Goal: Task Accomplishment & Management: Complete application form

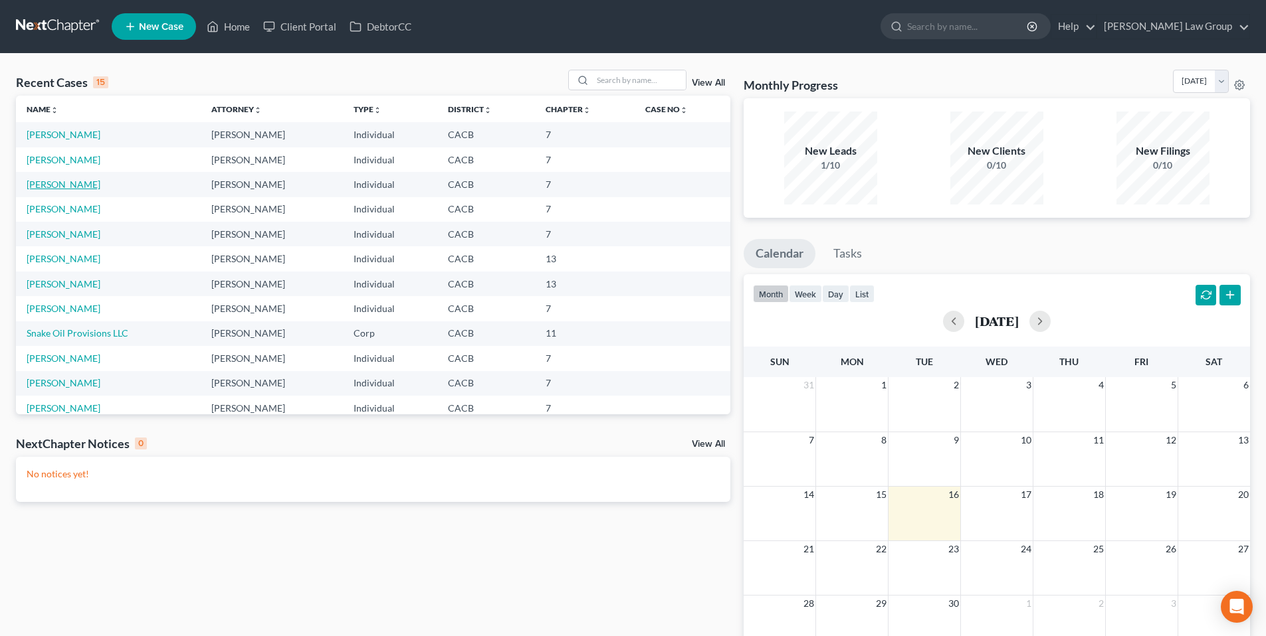
click at [57, 184] on link "[PERSON_NAME]" at bounding box center [64, 184] width 74 height 11
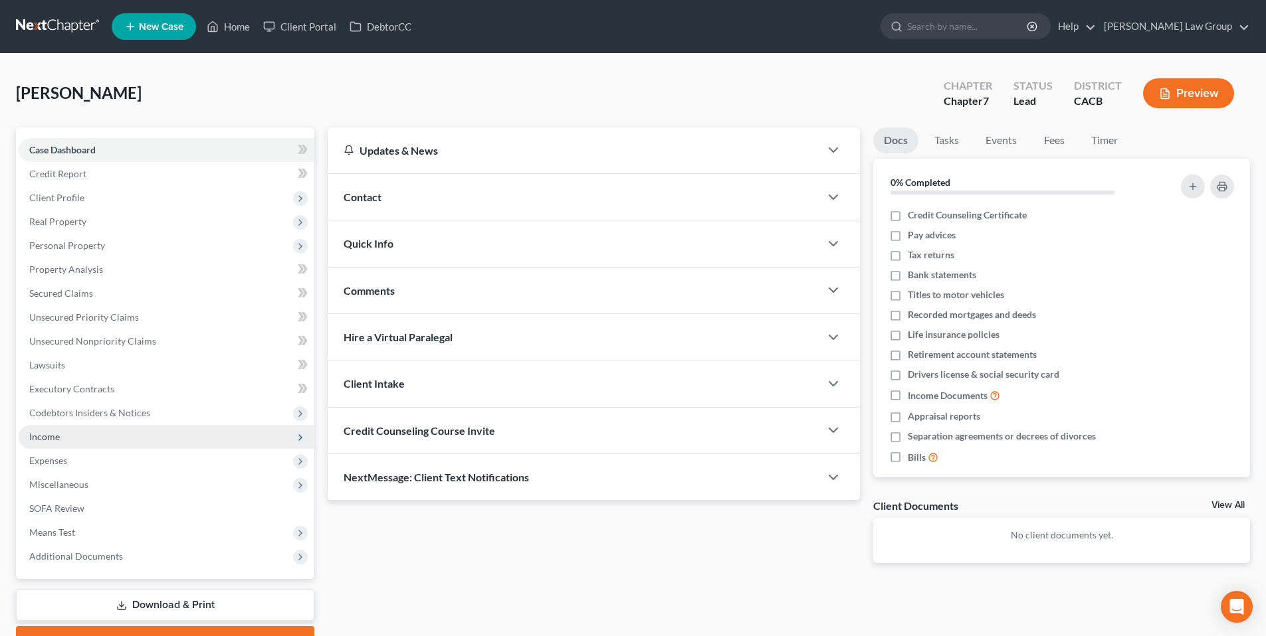
click at [45, 437] on span "Income" at bounding box center [44, 436] width 31 height 11
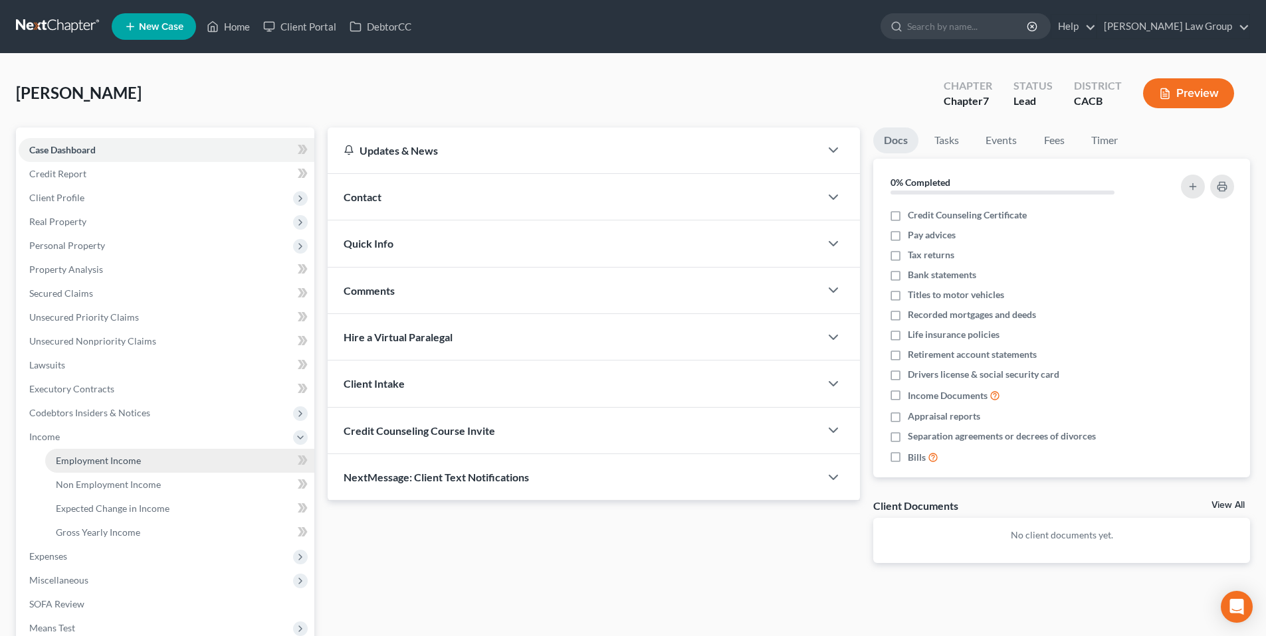
click at [90, 459] on span "Employment Income" at bounding box center [98, 460] width 85 height 11
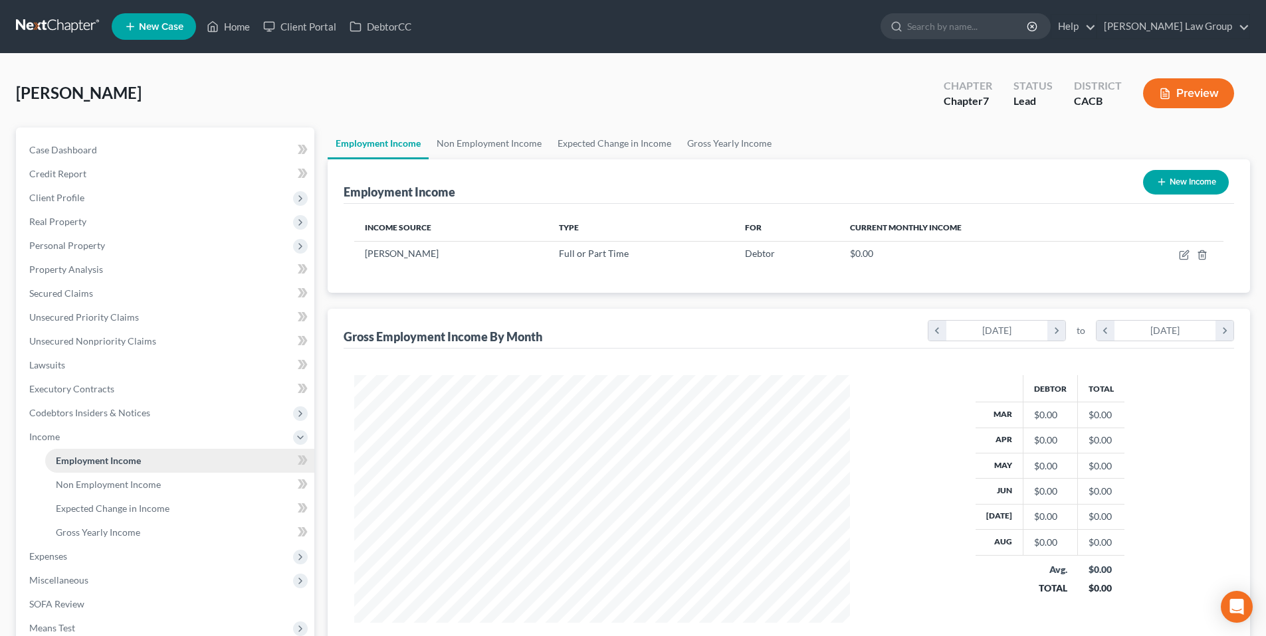
scroll to position [248, 522]
click at [90, 480] on span "Non Employment Income" at bounding box center [108, 484] width 105 height 11
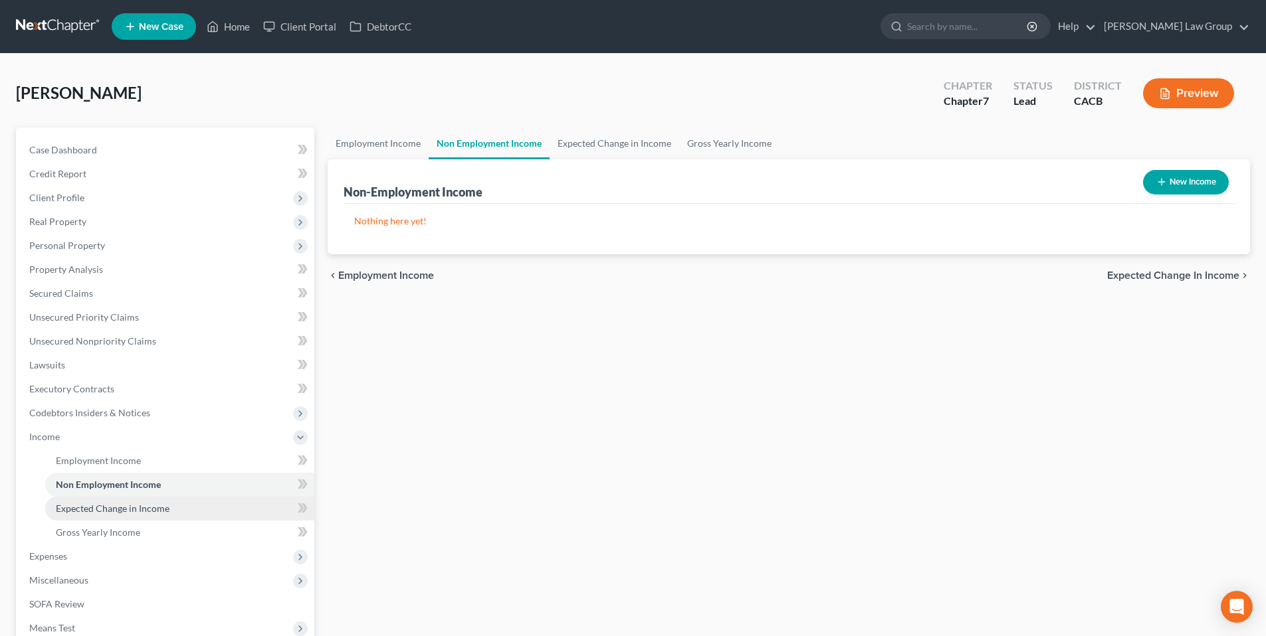
click at [112, 512] on span "Expected Change in Income" at bounding box center [113, 508] width 114 height 11
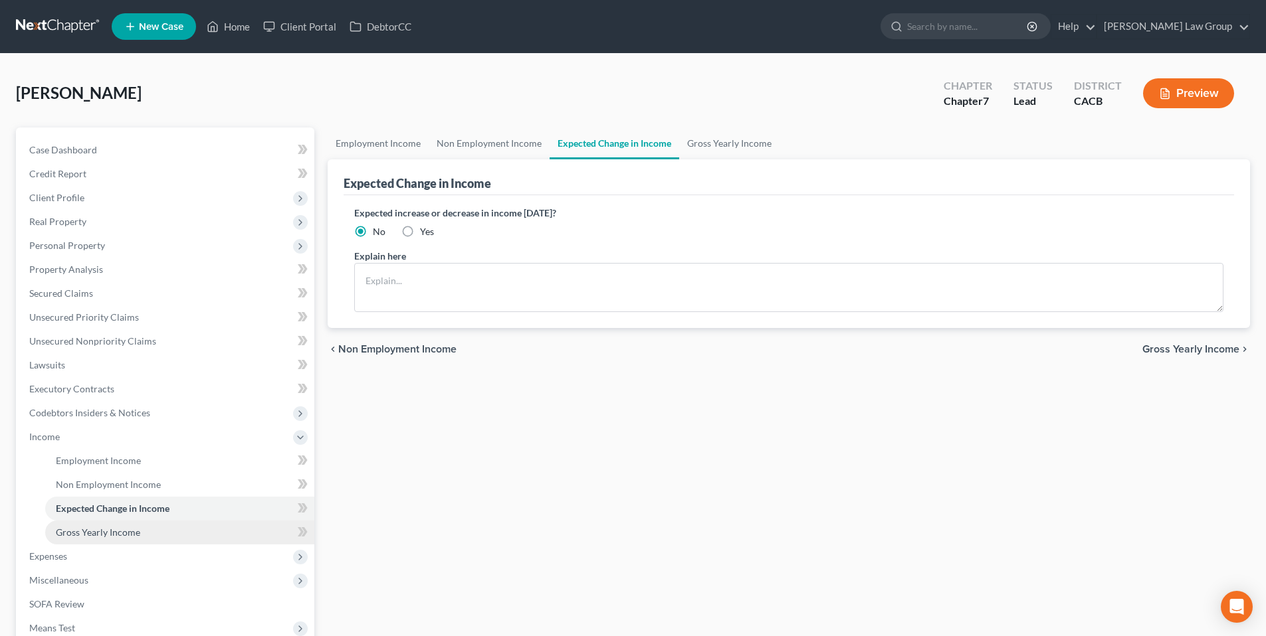
click at [100, 529] on span "Gross Yearly Income" at bounding box center [98, 532] width 84 height 11
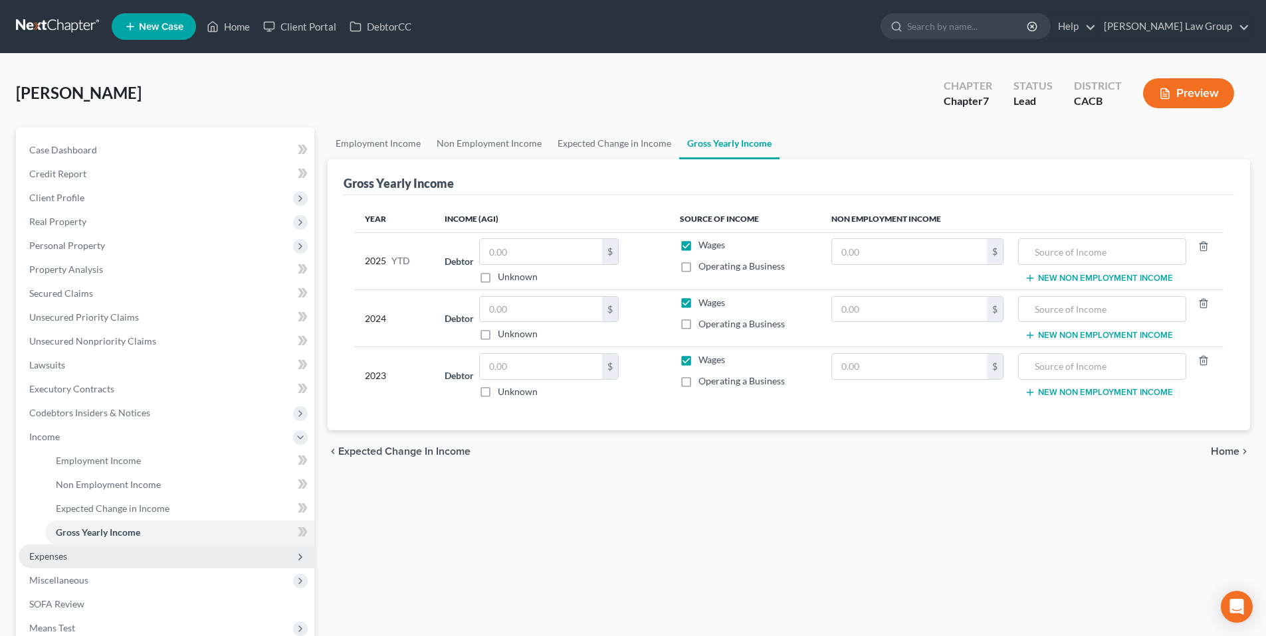
click at [58, 554] on span "Expenses" at bounding box center [48, 556] width 38 height 11
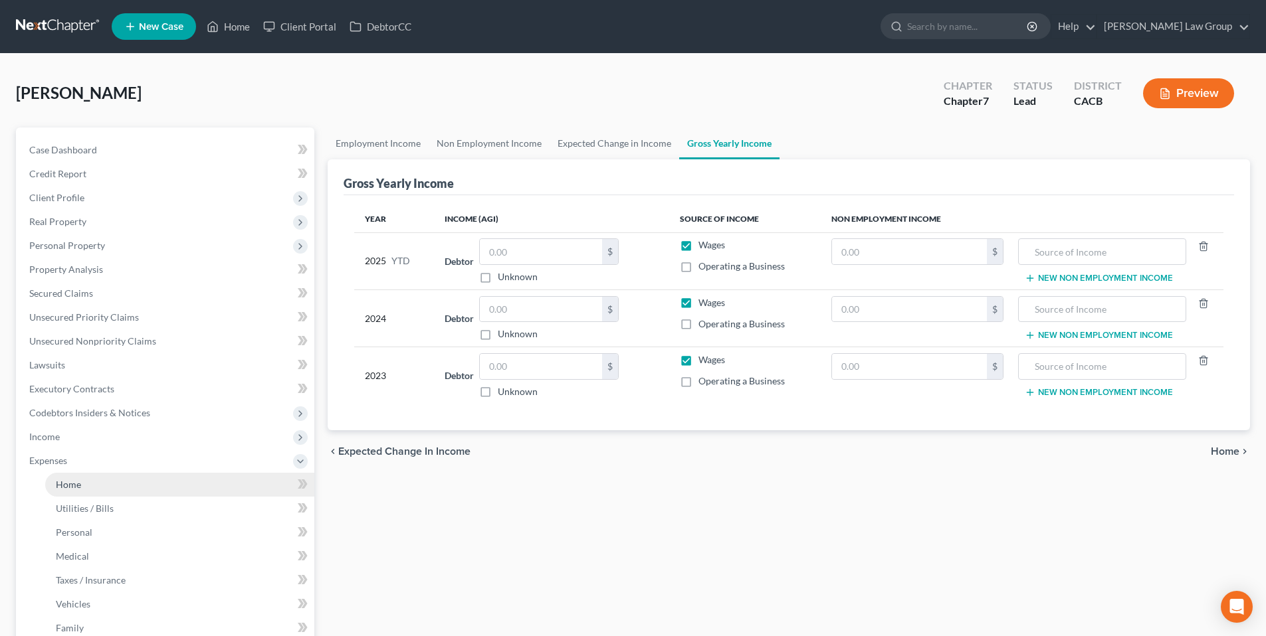
click at [84, 486] on link "Home" at bounding box center [179, 485] width 269 height 24
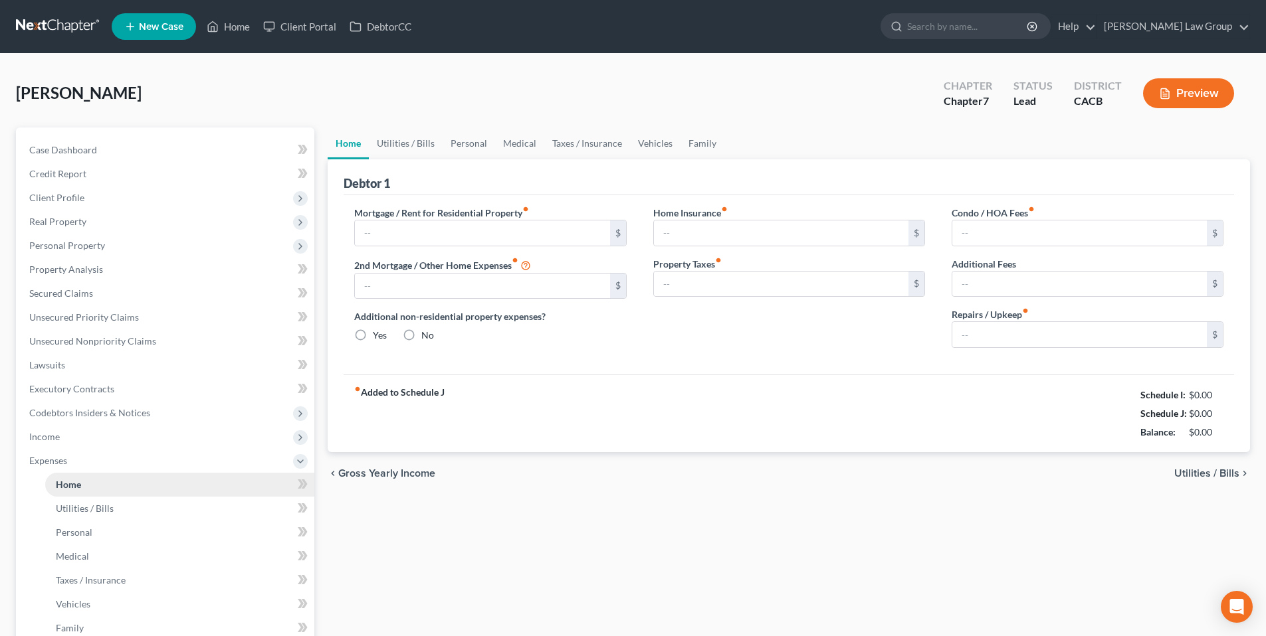
type input "3,500.00"
type input "0.00"
radio input "true"
type input "25.00"
type input "0.00"
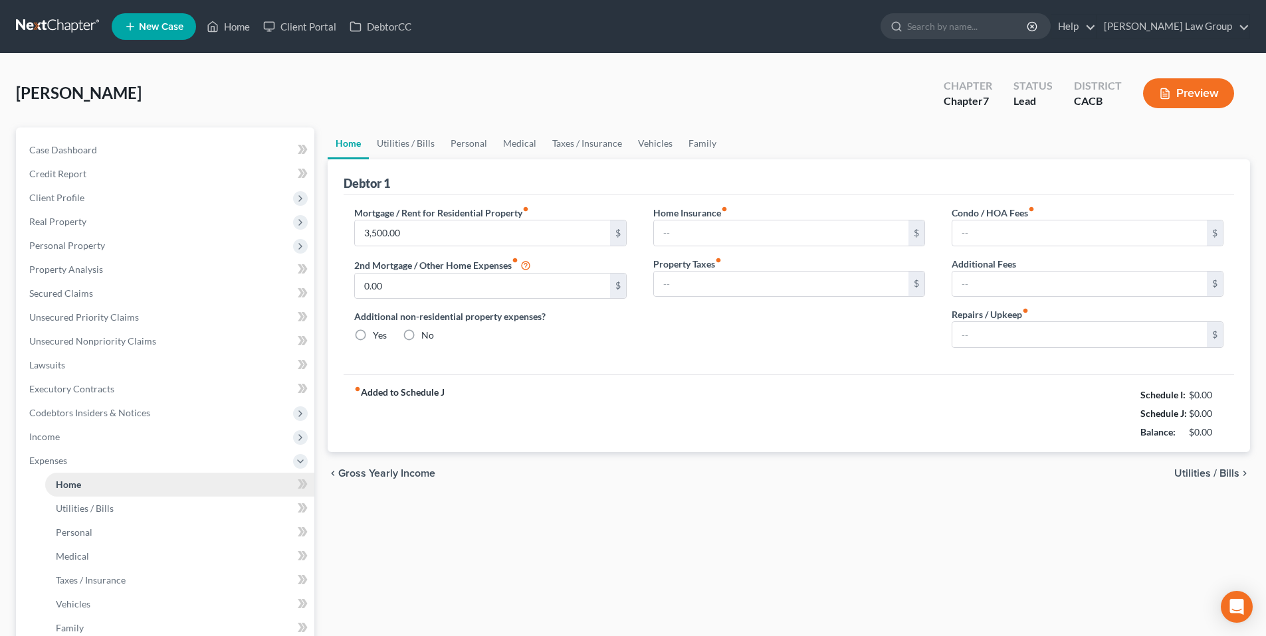
type input "0.00"
type input "300.00"
click at [80, 503] on span "Utilities / Bills" at bounding box center [85, 508] width 58 height 11
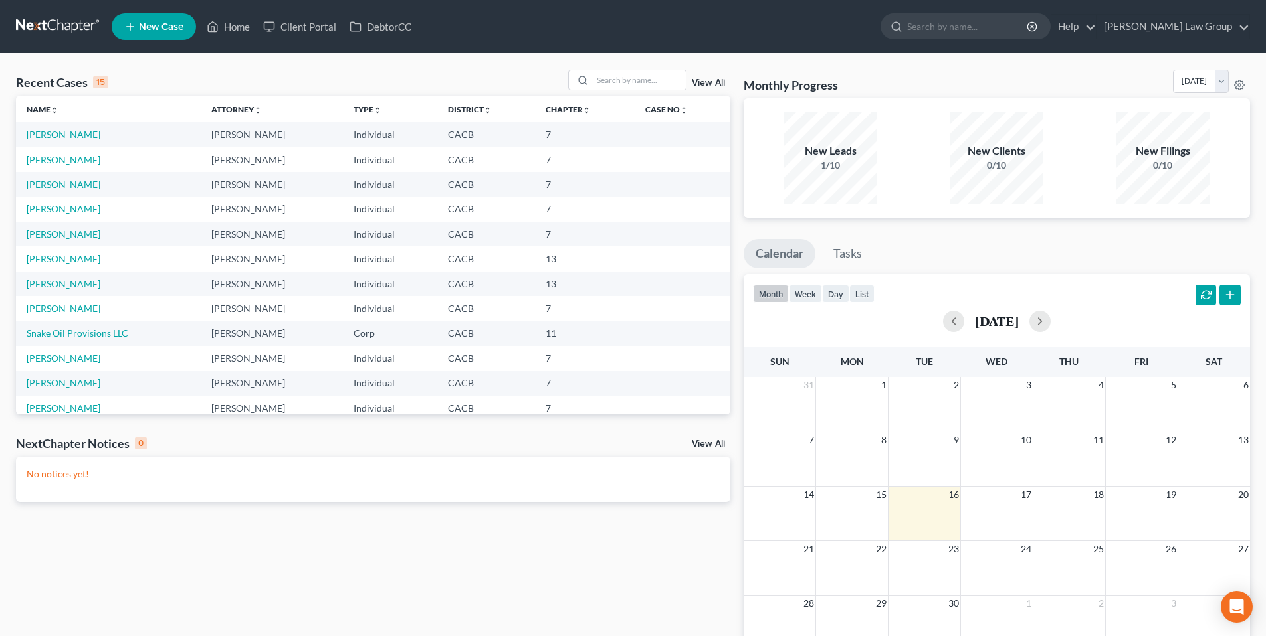
click at [68, 136] on link "[PERSON_NAME]" at bounding box center [64, 134] width 74 height 11
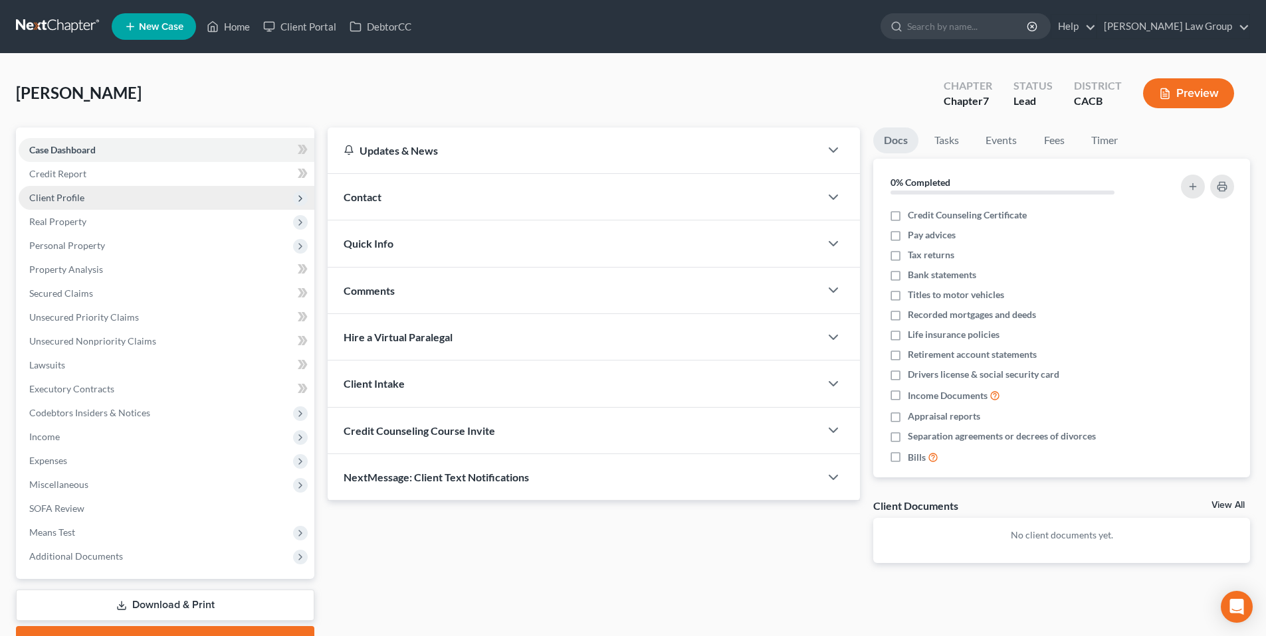
click at [79, 198] on span "Client Profile" at bounding box center [56, 197] width 55 height 11
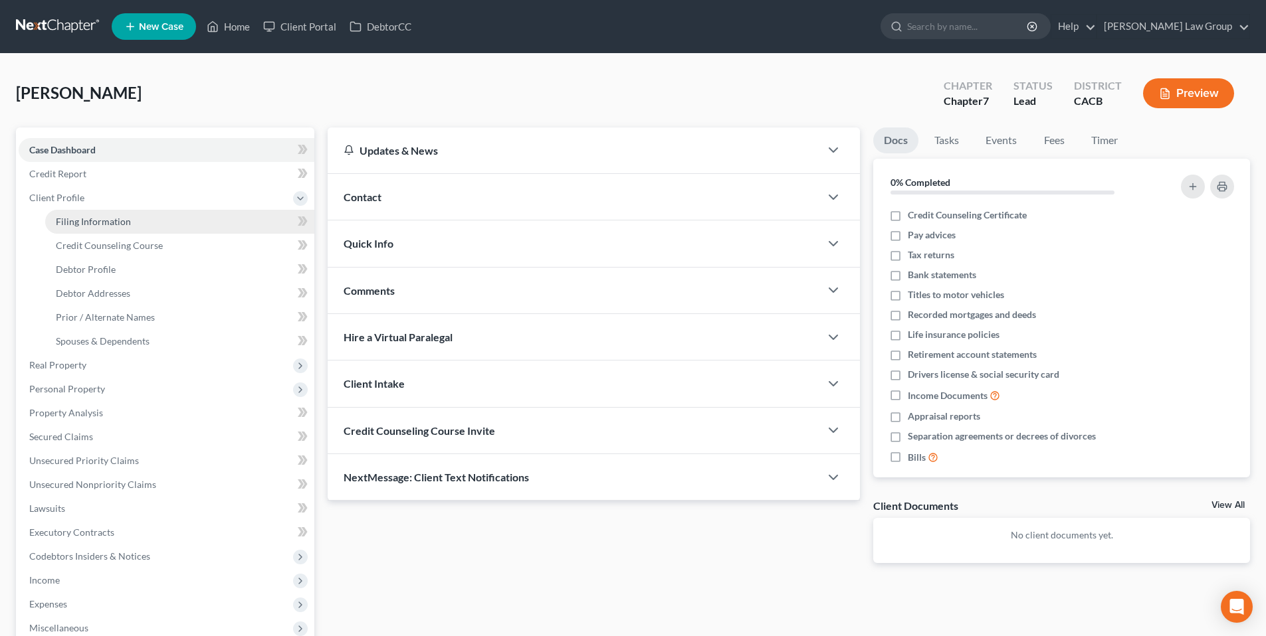
click at [128, 221] on span "Filing Information" at bounding box center [93, 221] width 75 height 11
select select "1"
select select "0"
select select "4"
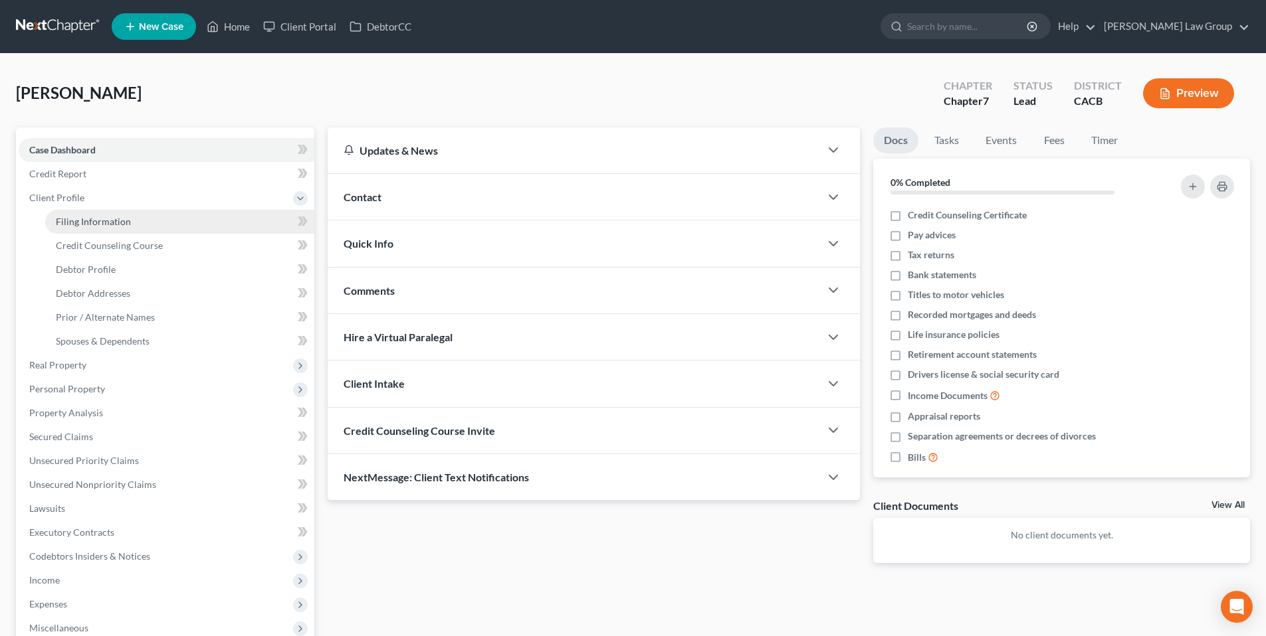
select select "0"
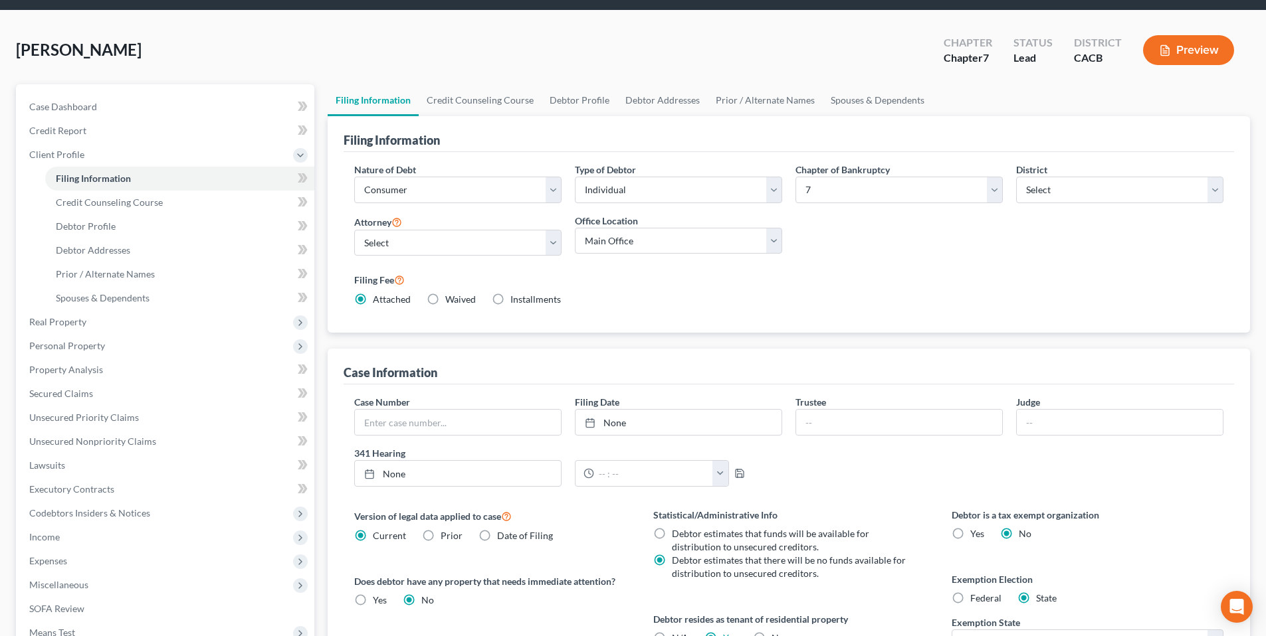
scroll to position [37, 0]
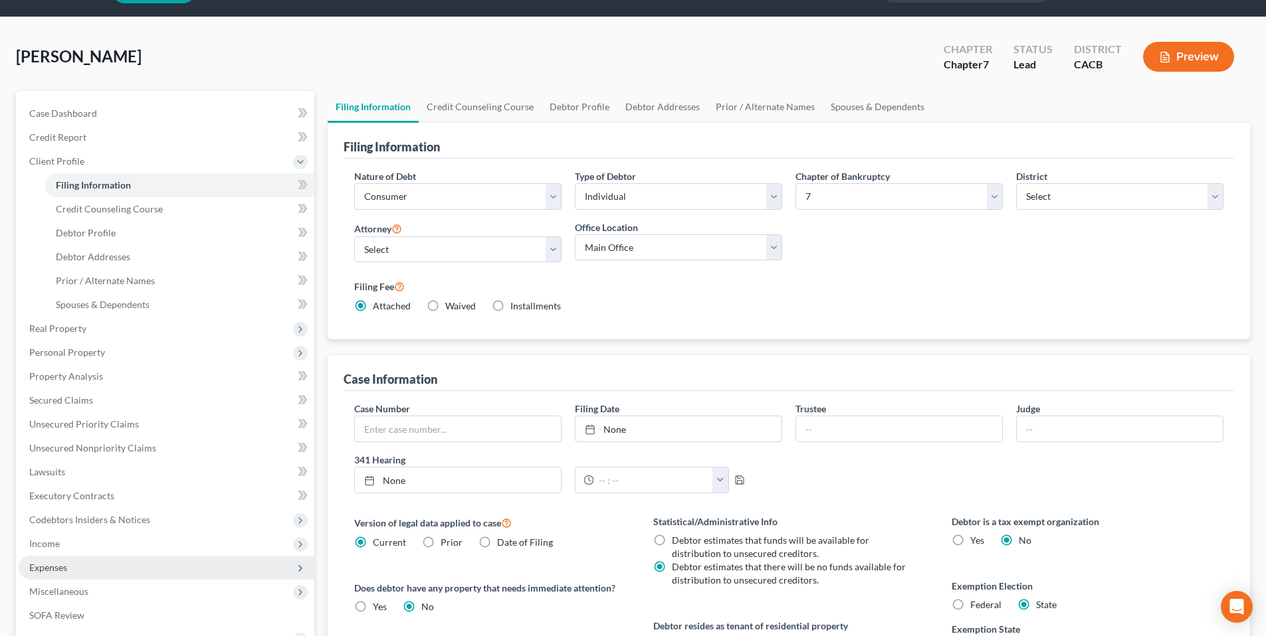
click at [71, 573] on span "Expenses" at bounding box center [167, 568] width 296 height 24
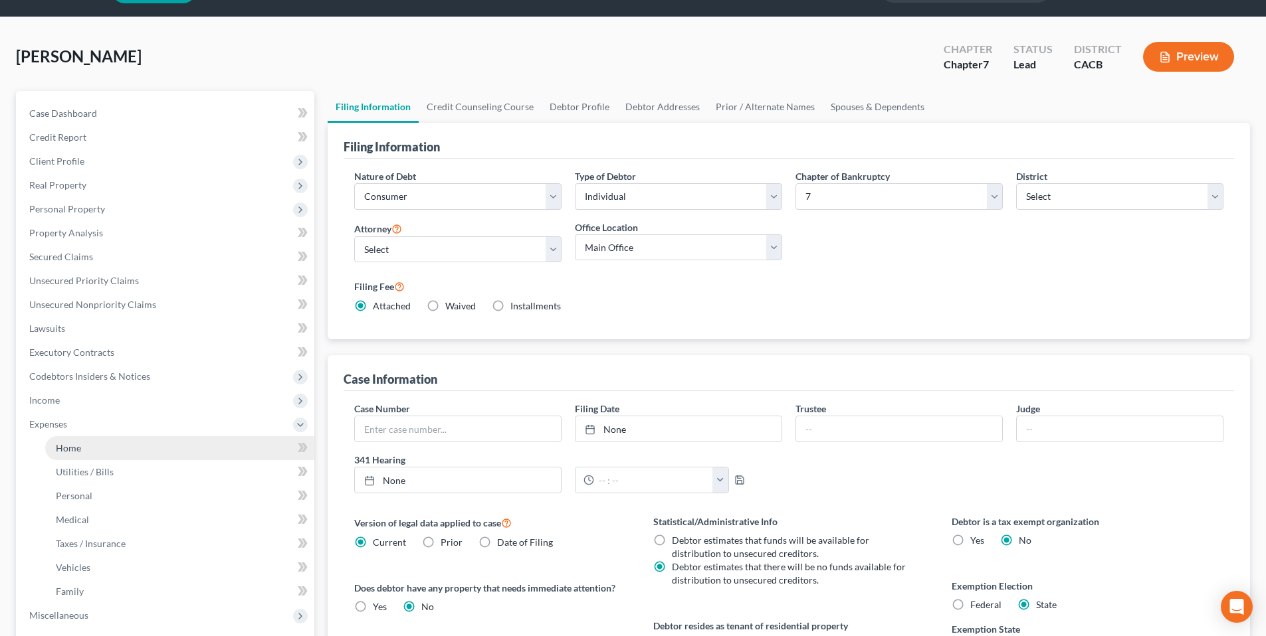
click at [77, 449] on span "Home" at bounding box center [68, 447] width 25 height 11
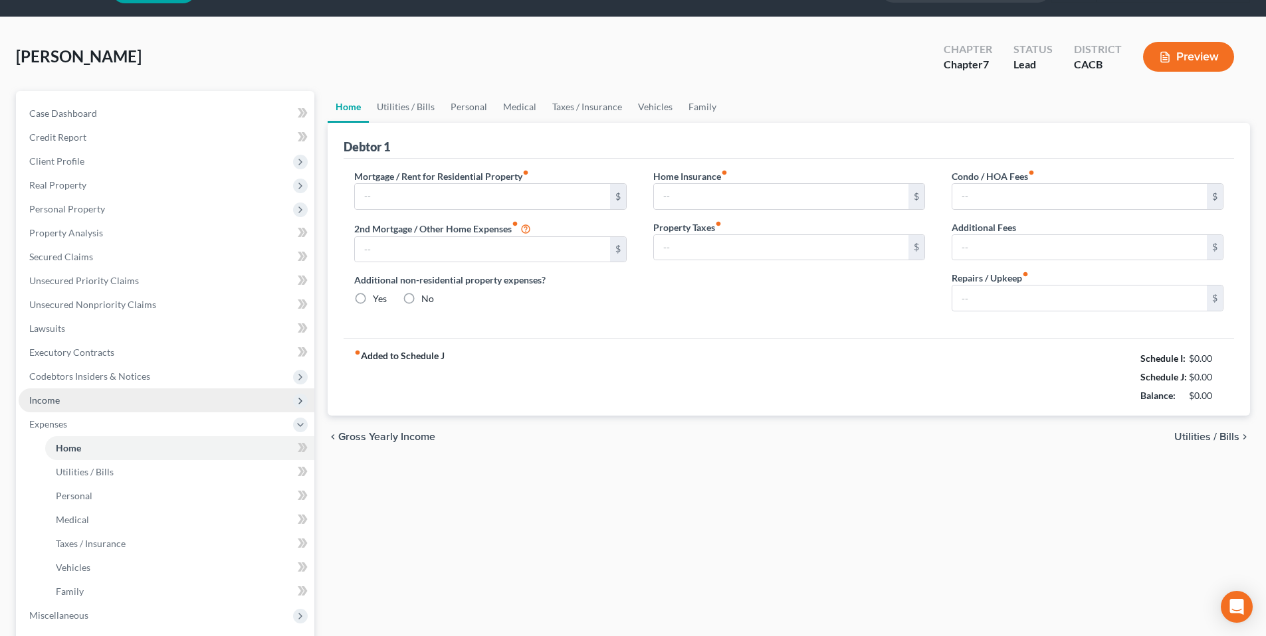
scroll to position [2, 0]
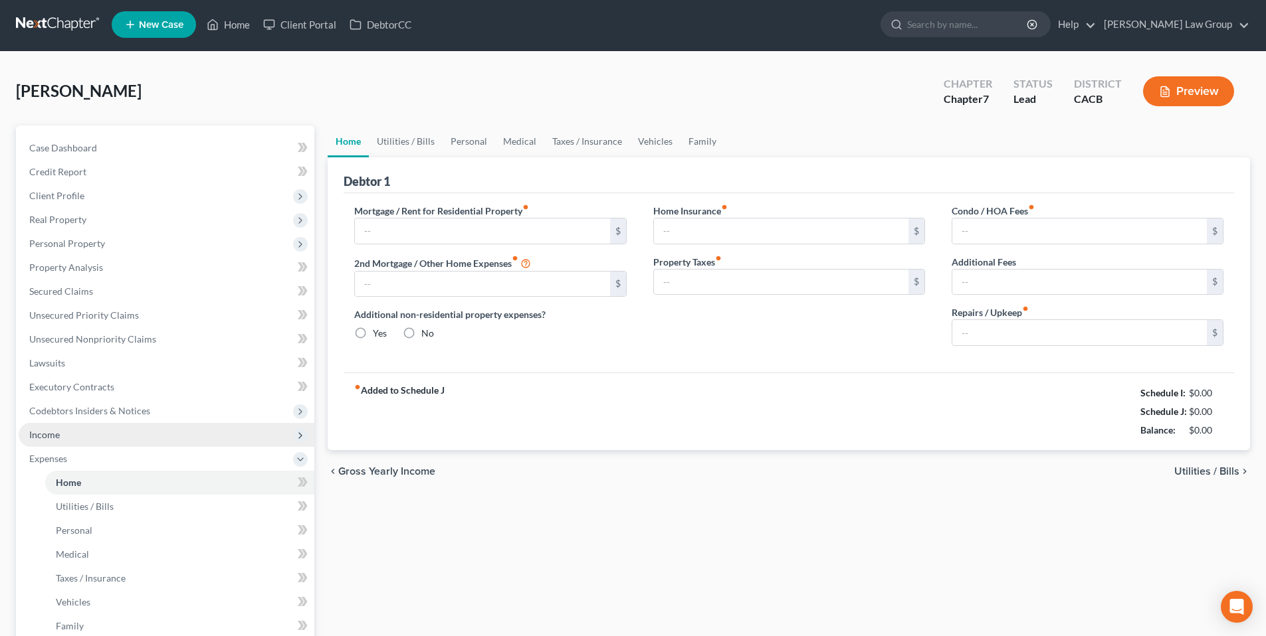
type input "3,500.00"
type input "0.00"
radio input "true"
type input "25.00"
type input "0.00"
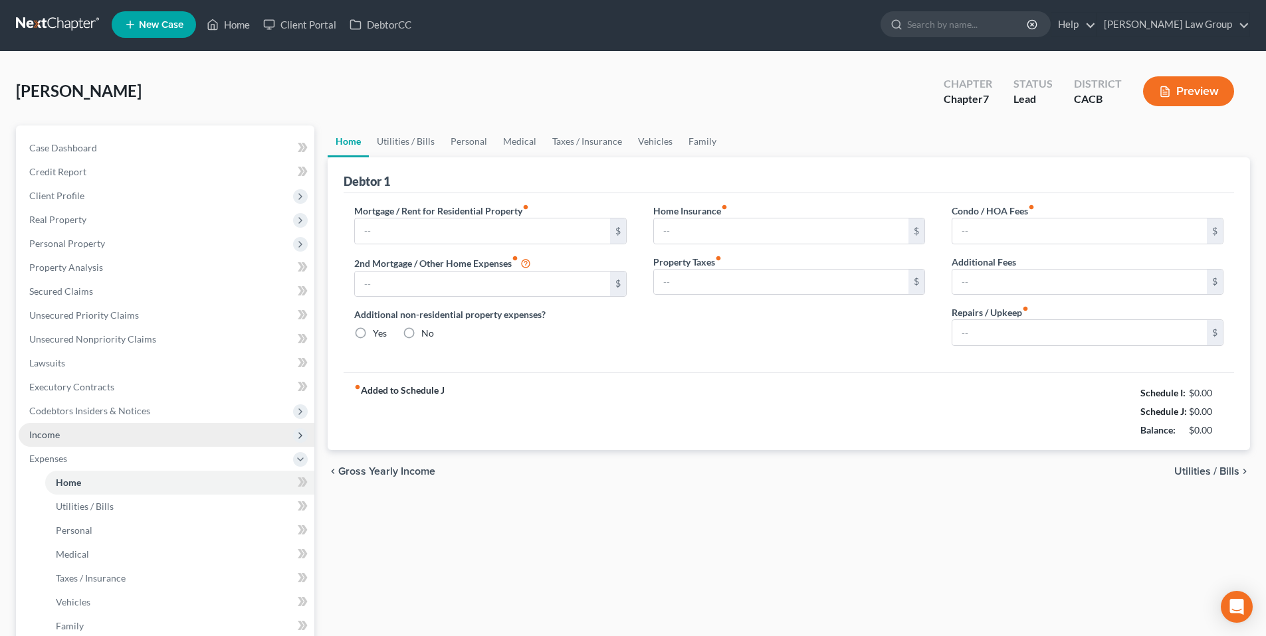
type input "0.00"
type input "300.00"
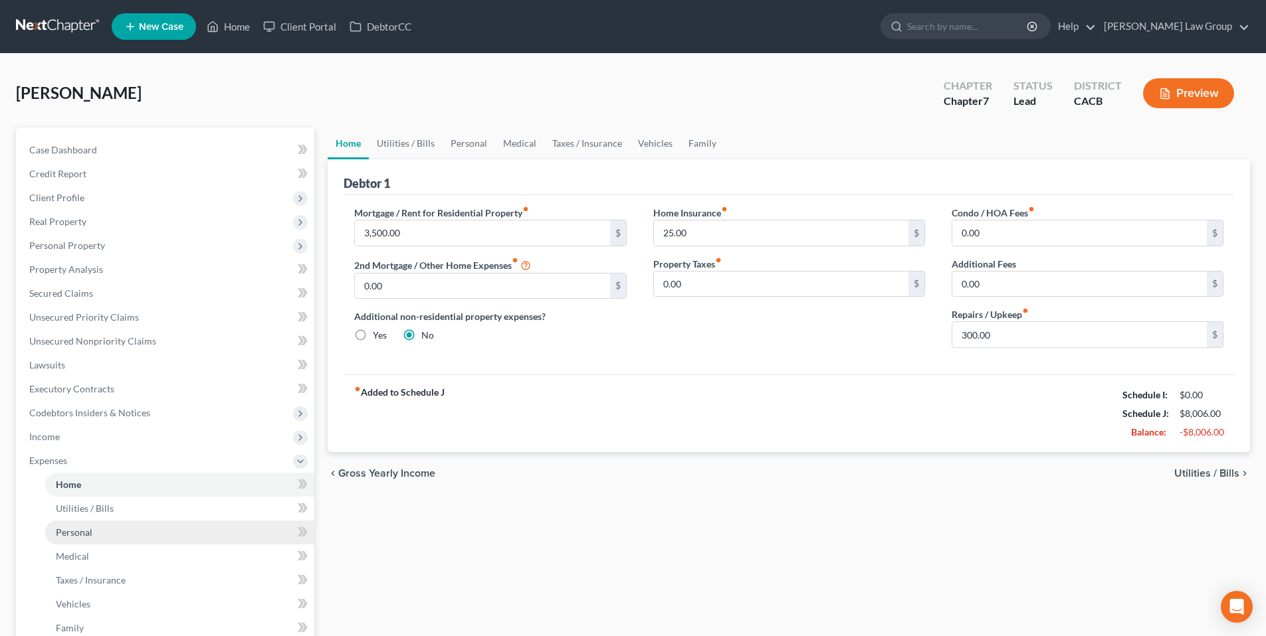
click at [85, 529] on span "Personal" at bounding box center [74, 532] width 37 height 11
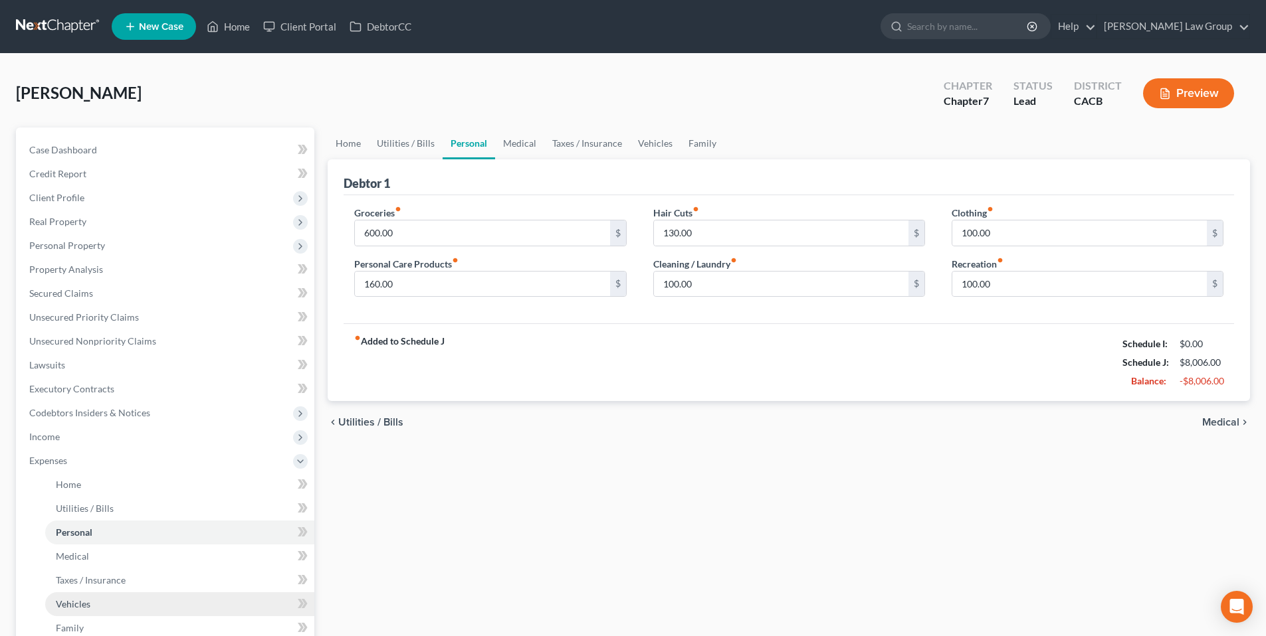
click at [71, 605] on span "Vehicles" at bounding box center [73, 604] width 35 height 11
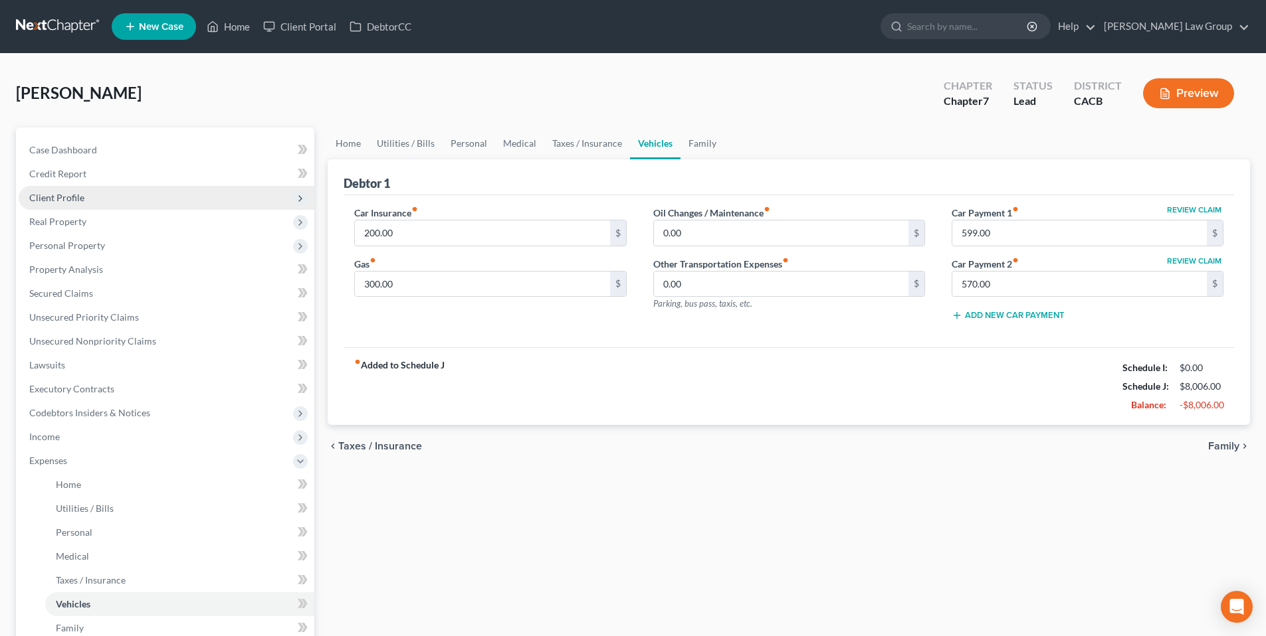
click at [71, 199] on span "Client Profile" at bounding box center [56, 197] width 55 height 11
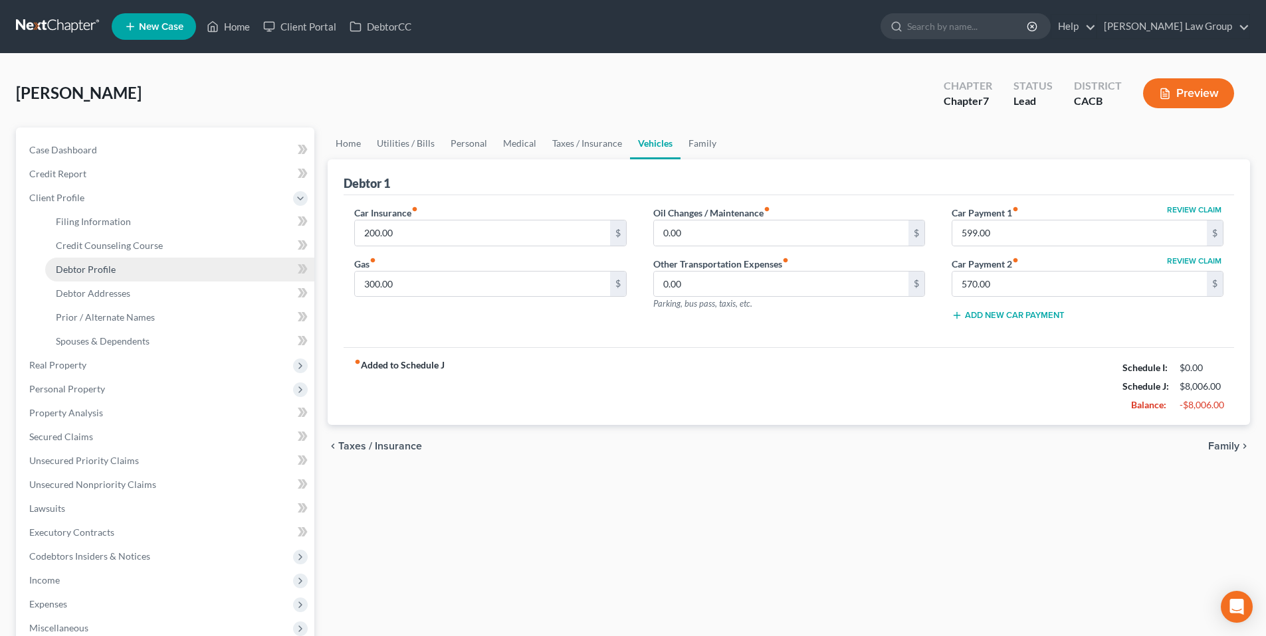
click at [108, 271] on span "Debtor Profile" at bounding box center [86, 269] width 60 height 11
select select "1"
select select "2"
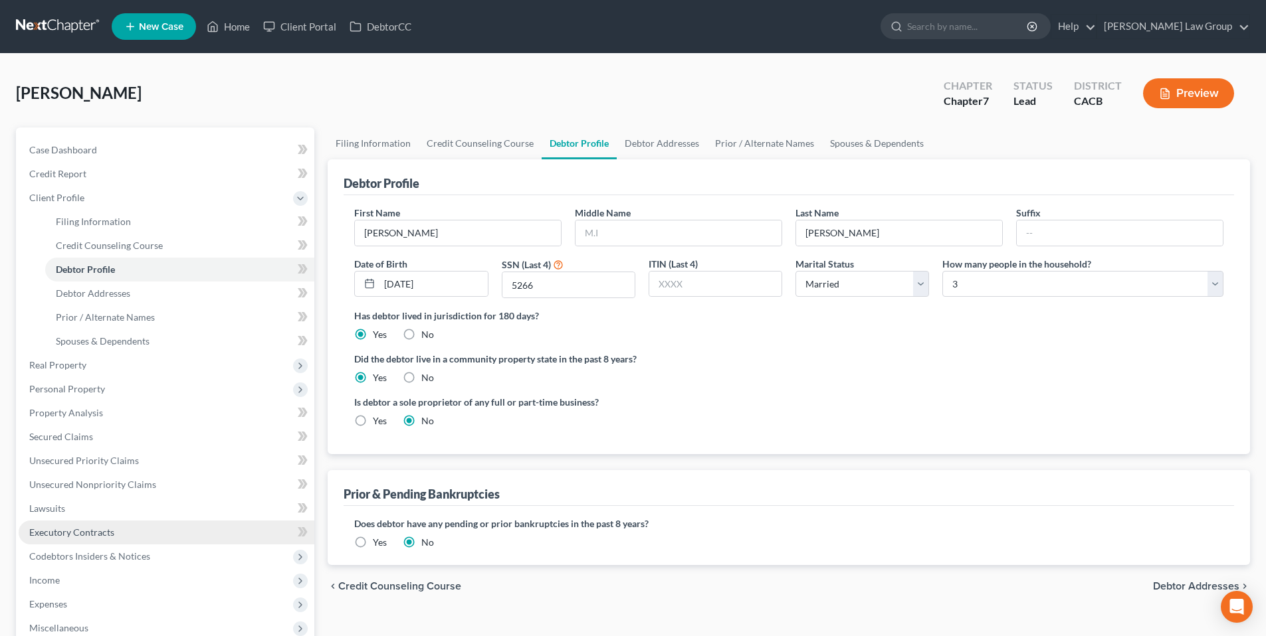
click at [64, 528] on span "Executory Contracts" at bounding box center [71, 532] width 85 height 11
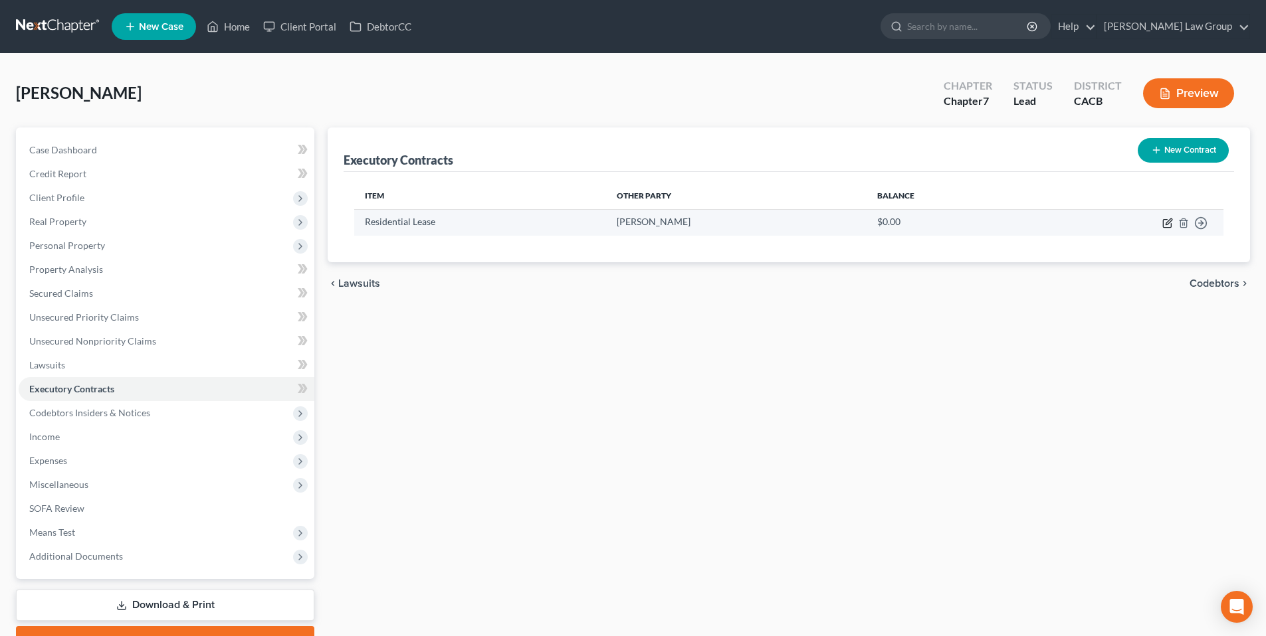
click at [1167, 220] on icon "button" at bounding box center [1167, 224] width 8 height 8
select select "3"
select select "4"
select select "3"
select select "0"
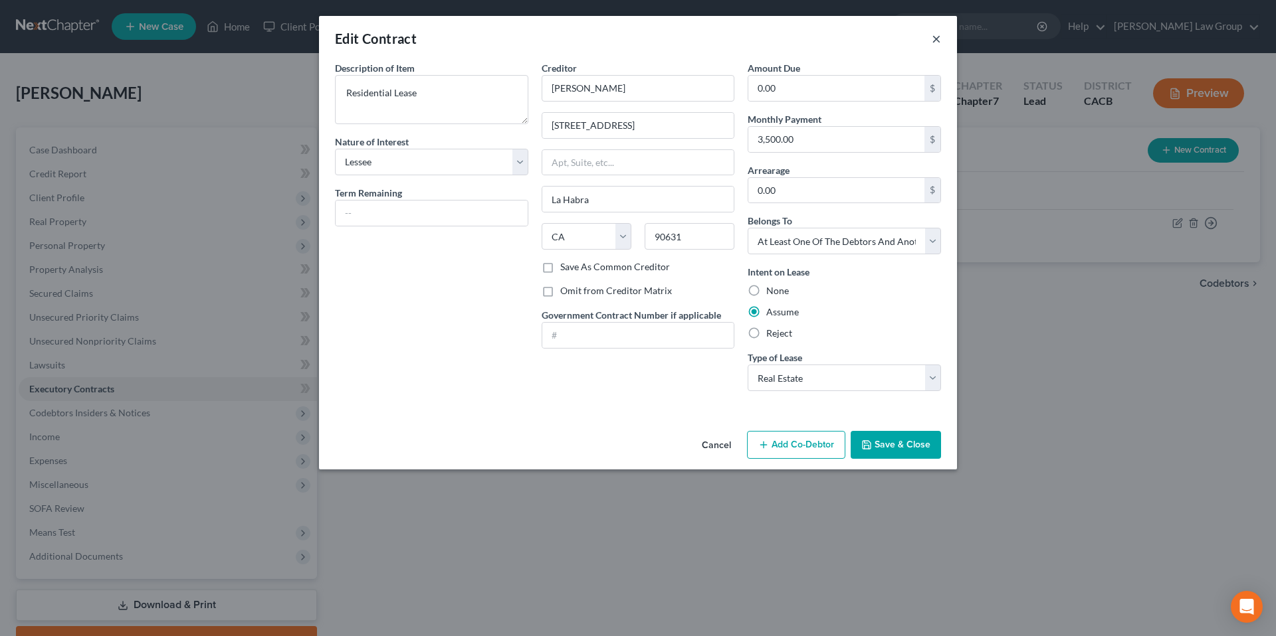
click at [934, 39] on button "×" at bounding box center [935, 39] width 9 height 16
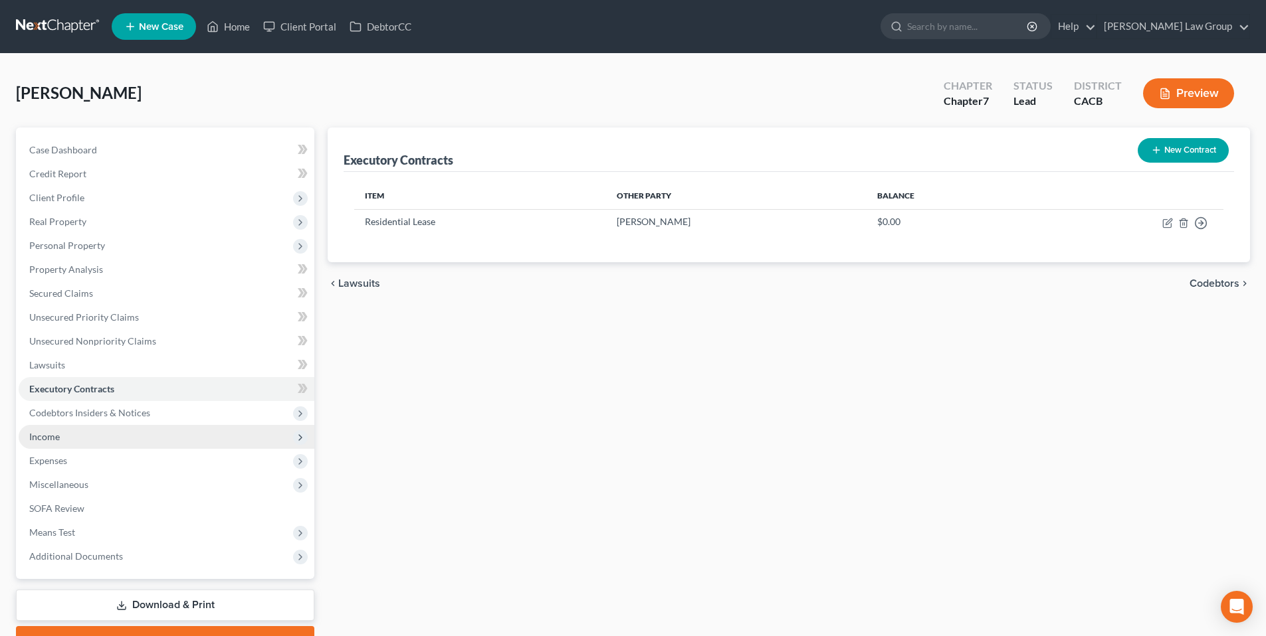
click at [52, 431] on span "Income" at bounding box center [44, 436] width 31 height 11
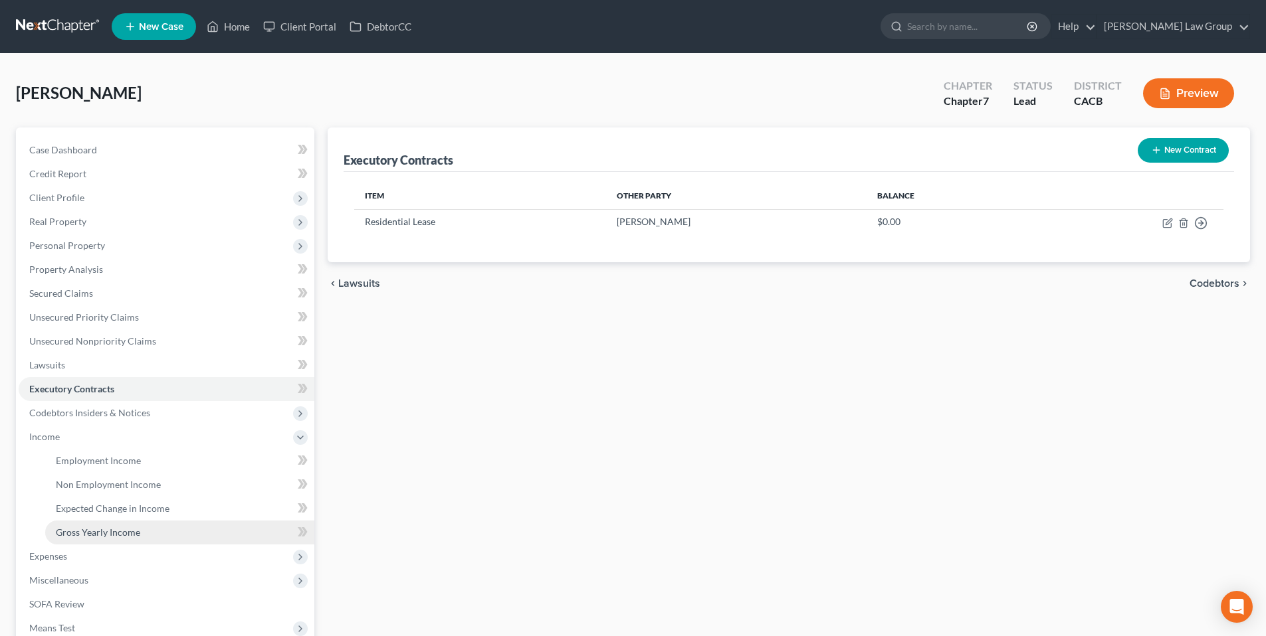
click at [104, 524] on link "Gross Yearly Income" at bounding box center [179, 533] width 269 height 24
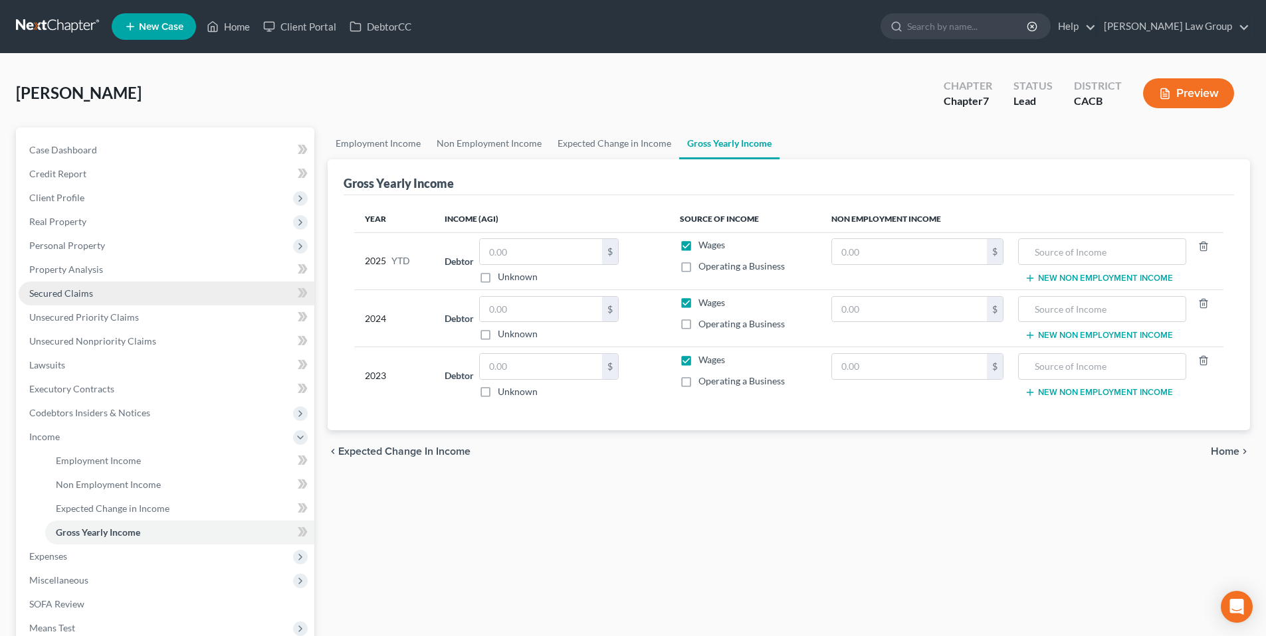
click at [82, 289] on span "Secured Claims" at bounding box center [61, 293] width 64 height 11
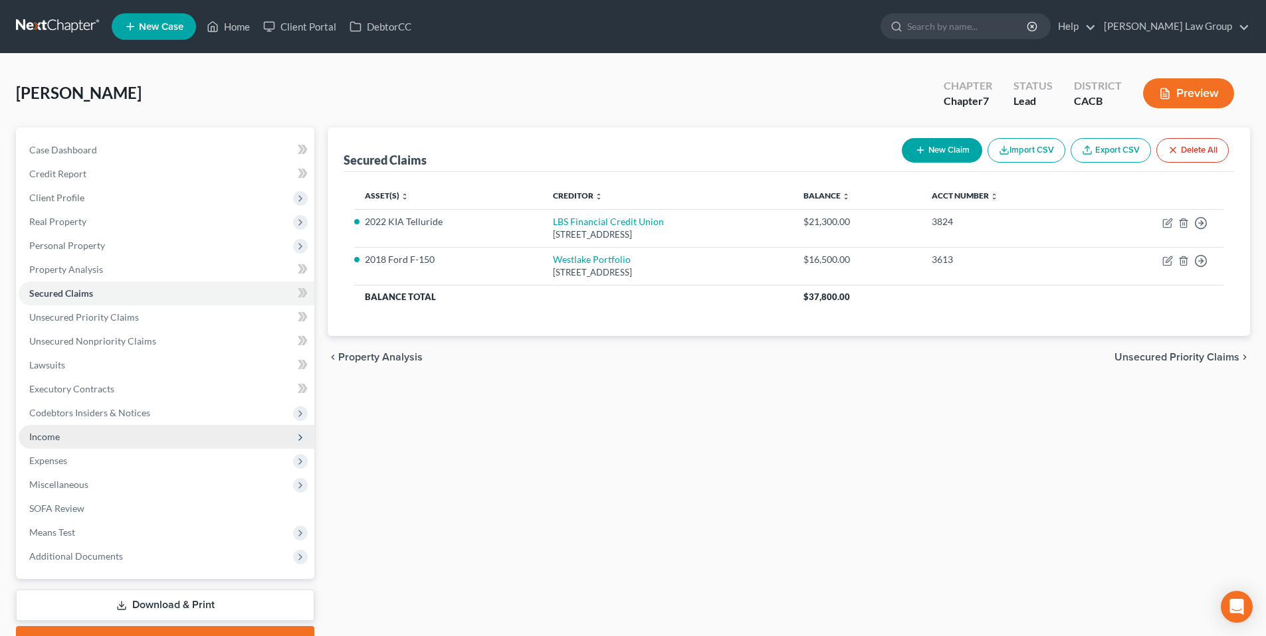
click at [54, 431] on span "Income" at bounding box center [44, 436] width 31 height 11
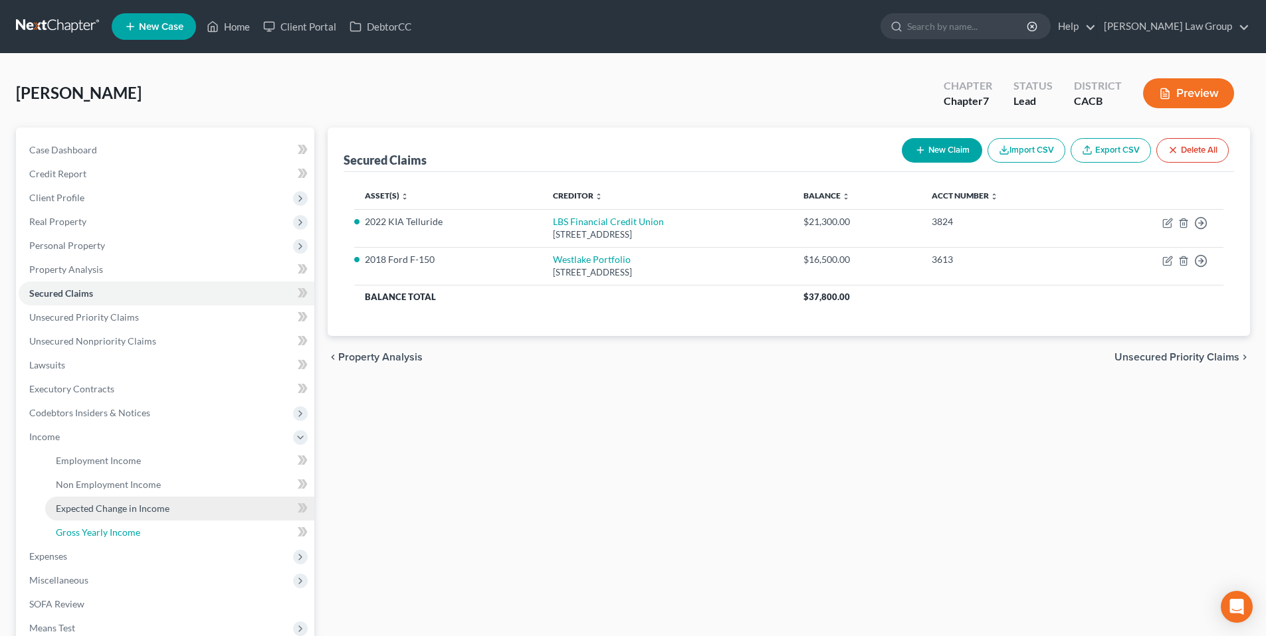
click at [94, 529] on span "Gross Yearly Income" at bounding box center [98, 532] width 84 height 11
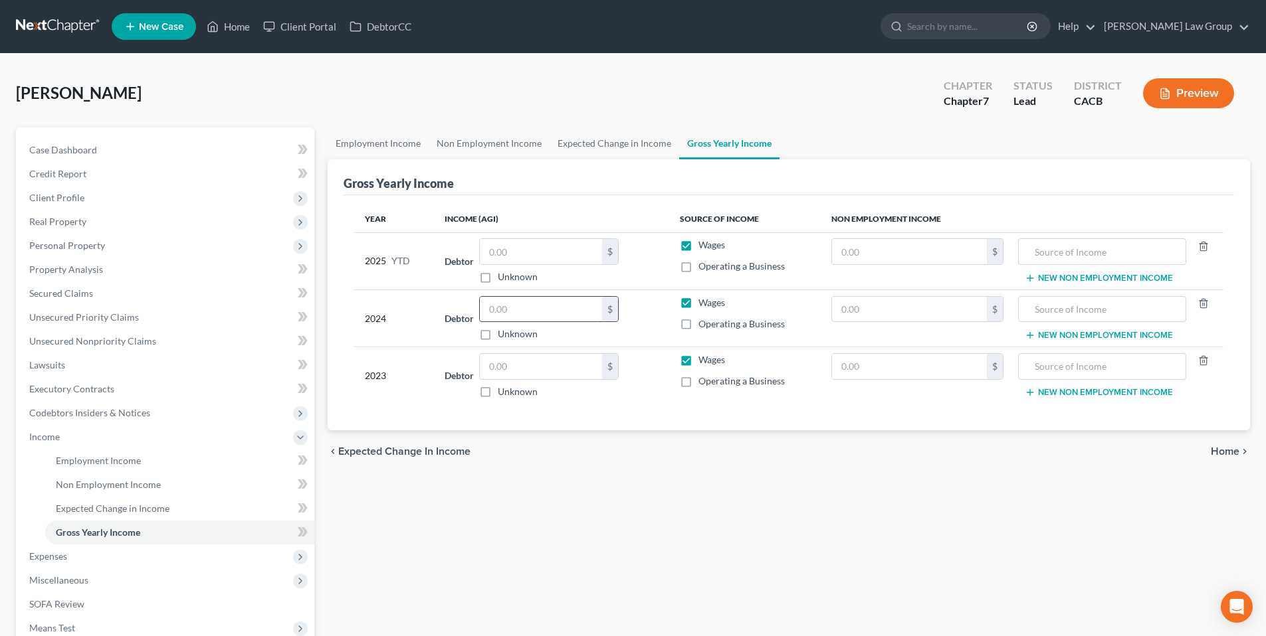
click at [525, 314] on input "text" at bounding box center [541, 309] width 122 height 25
click at [560, 310] on input "text" at bounding box center [541, 309] width 122 height 25
type input "159,467.00"
click at [512, 249] on input "text" at bounding box center [541, 251] width 122 height 25
click at [506, 248] on input "text" at bounding box center [541, 251] width 122 height 25
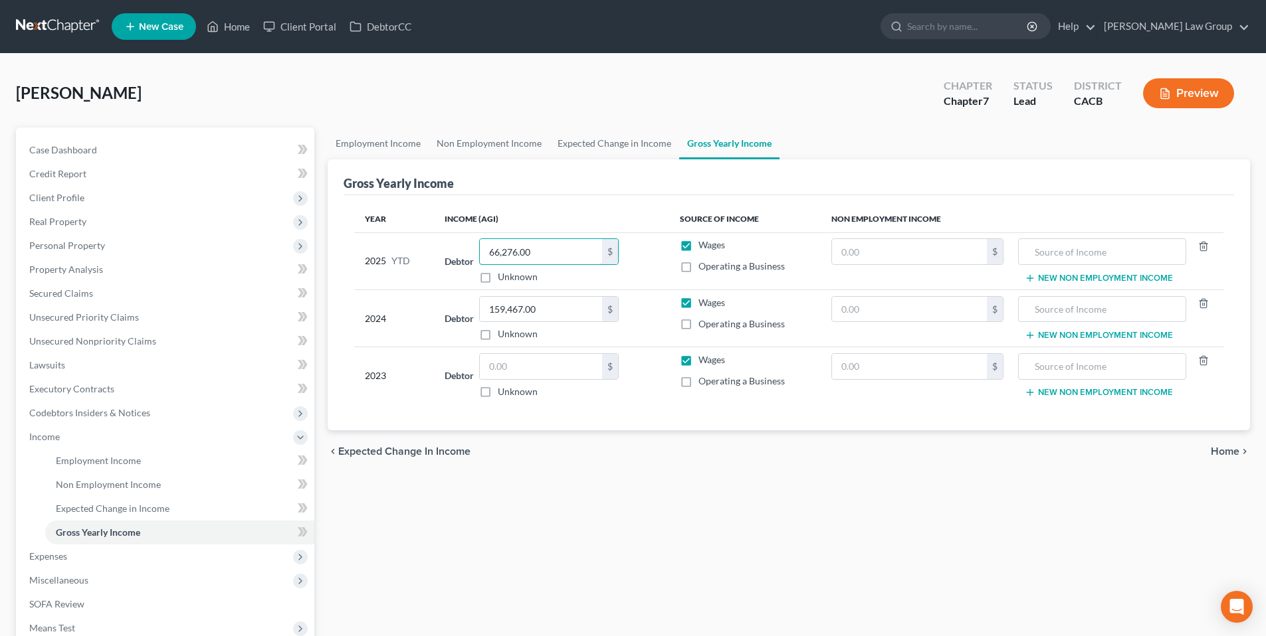
type input "66,276.00"
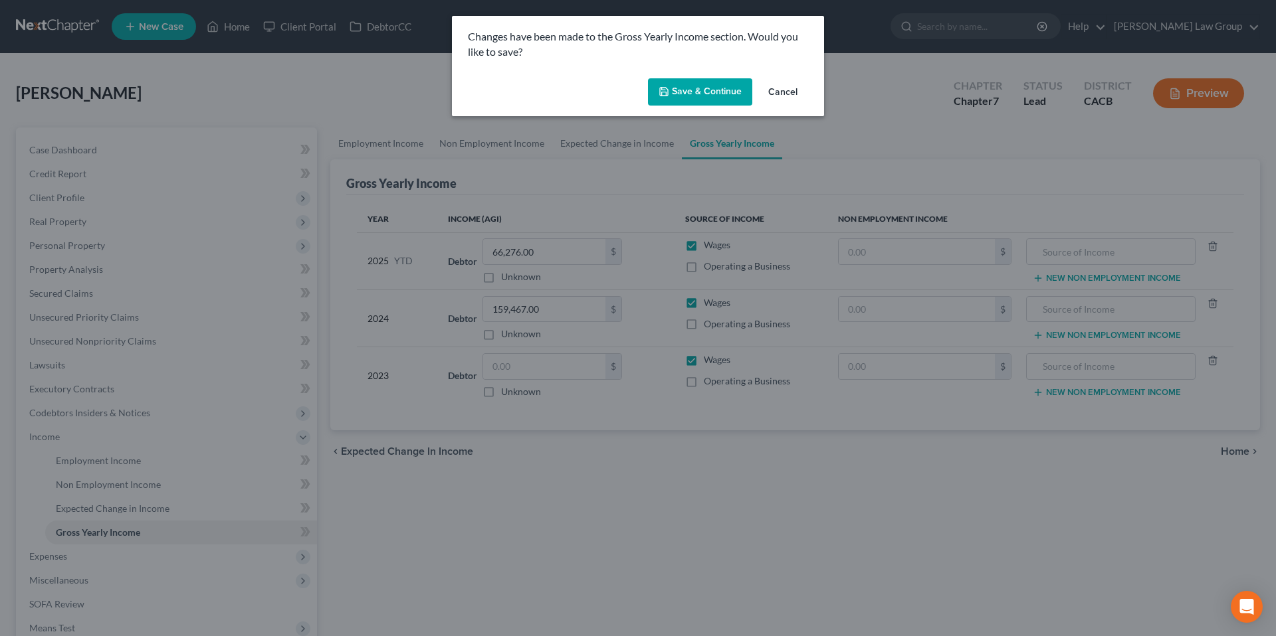
click at [702, 86] on button "Save & Continue" at bounding box center [700, 92] width 104 height 28
